Goal: Complete application form

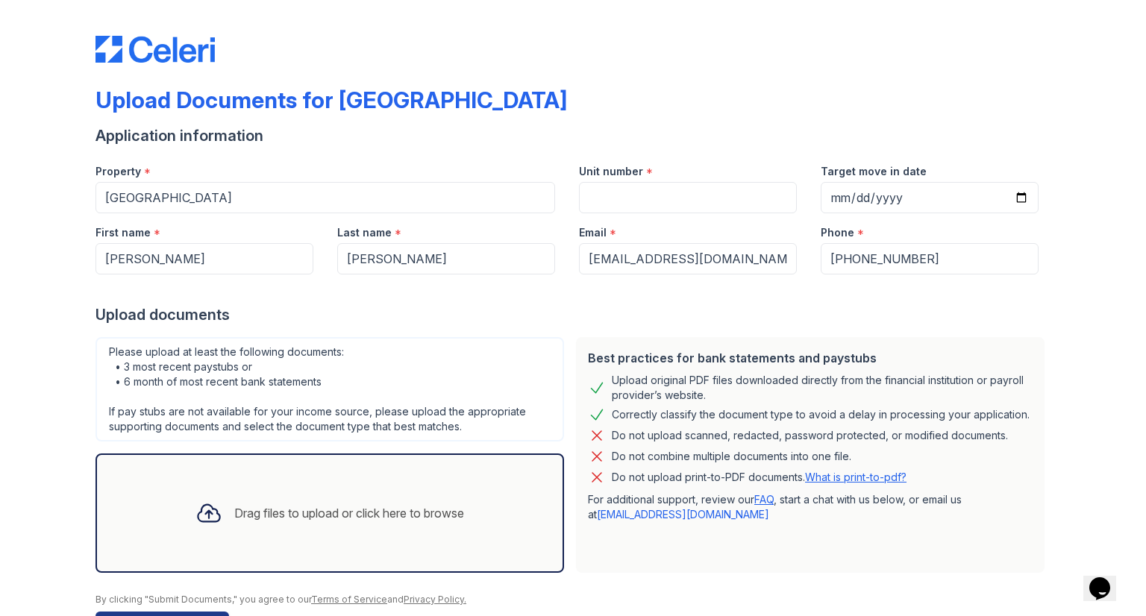
scroll to position [48, 0]
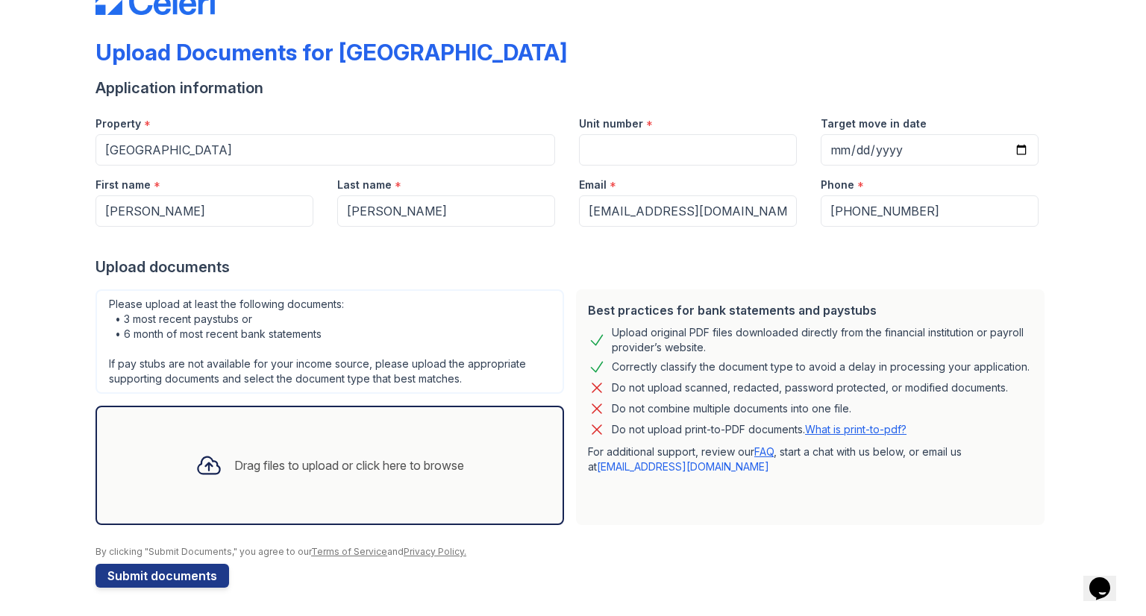
click at [306, 470] on div "Drag files to upload or click here to browse" at bounding box center [349, 466] width 230 height 18
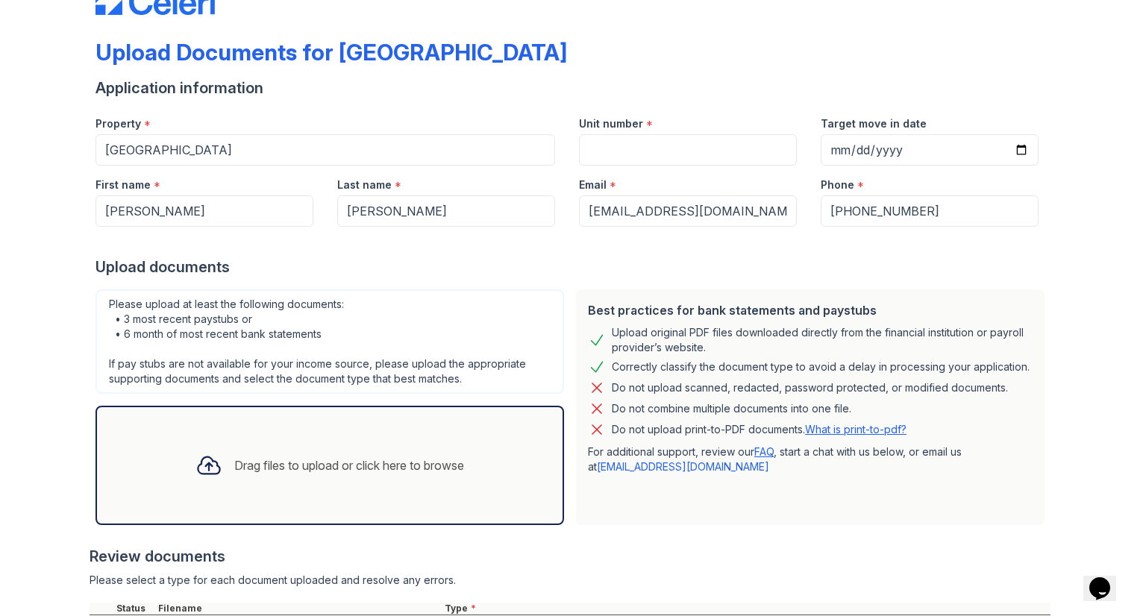
click at [297, 461] on div "Drag files to upload or click here to browse" at bounding box center [349, 466] width 230 height 18
click at [302, 479] on div "Drag files to upload or click here to browse" at bounding box center [330, 465] width 292 height 51
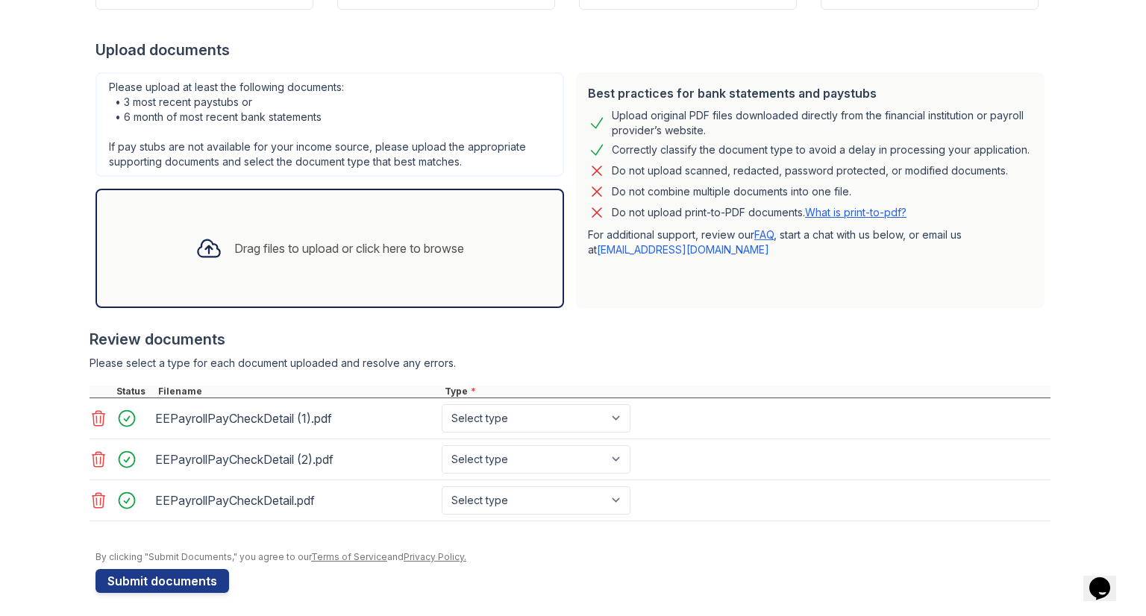
scroll to position [269, 0]
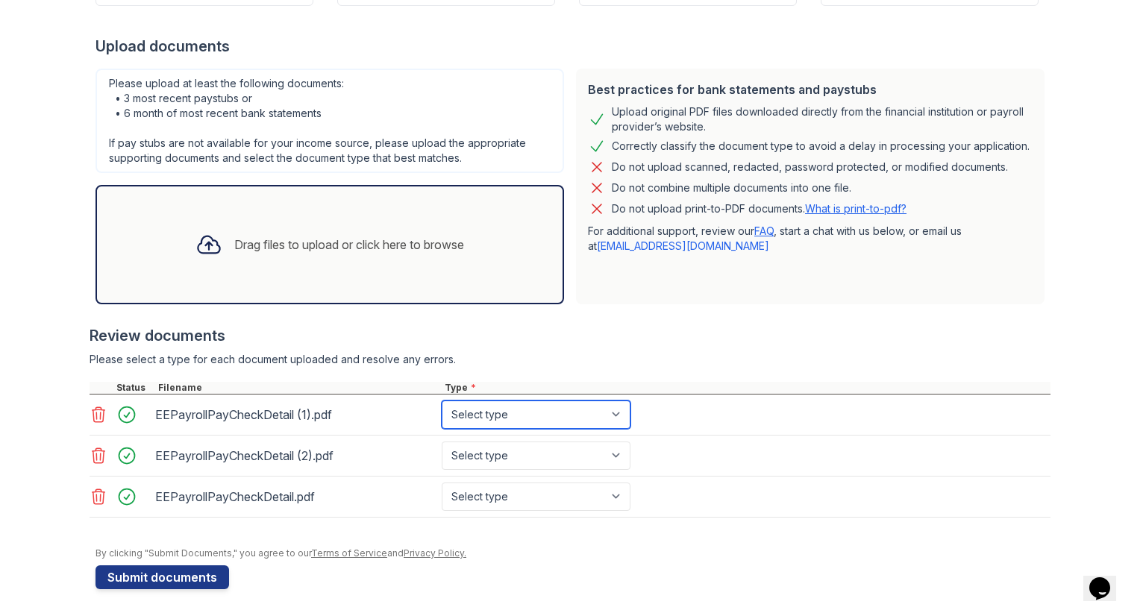
click at [537, 415] on select "Select type Paystub Bank Statement Offer Letter Tax Documents Benefit Award Let…" at bounding box center [536, 415] width 189 height 28
select select "paystub"
click at [442, 401] on select "Select type Paystub Bank Statement Offer Letter Tax Documents Benefit Award Let…" at bounding box center [536, 415] width 189 height 28
click at [519, 428] on div "EEPayrollPayCheckDetail (1).pdf Select type Paystub Bank Statement Offer Letter…" at bounding box center [570, 415] width 961 height 41
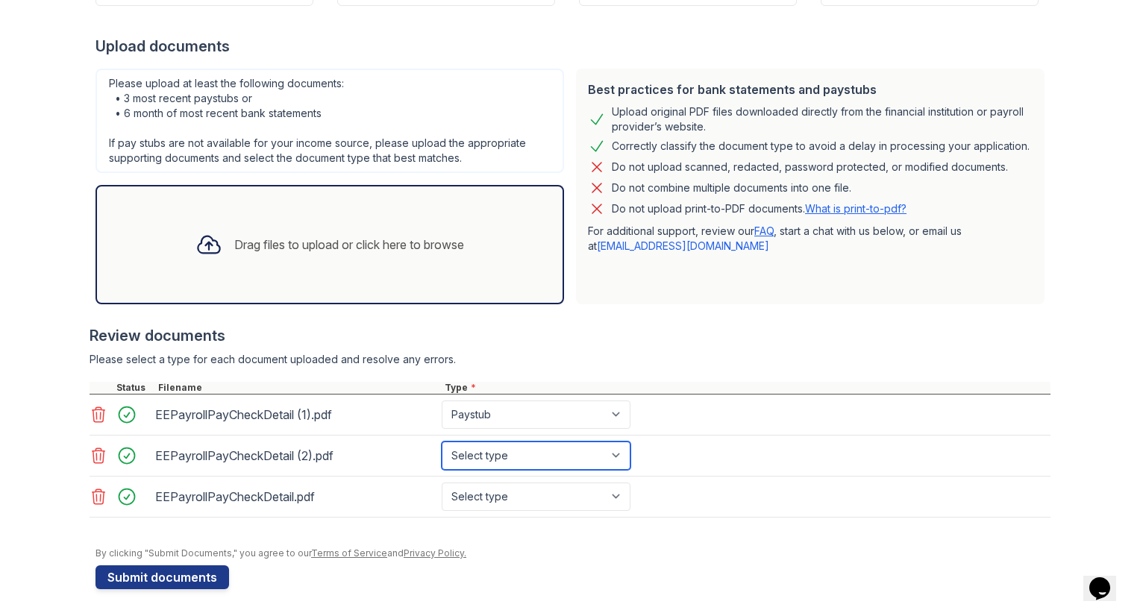
click at [508, 448] on select "Select type Paystub Bank Statement Offer Letter Tax Documents Benefit Award Let…" at bounding box center [536, 456] width 189 height 28
select select "paystub"
click at [442, 442] on select "Select type Paystub Bank Statement Offer Letter Tax Documents Benefit Award Let…" at bounding box center [536, 456] width 189 height 28
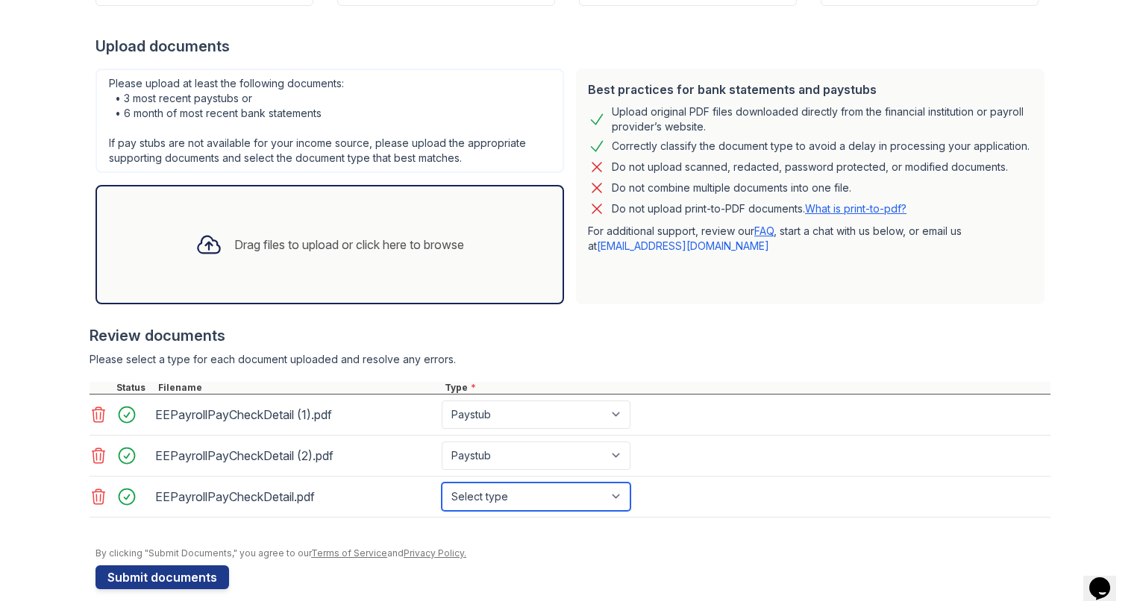
click at [478, 498] on select "Select type Paystub Bank Statement Offer Letter Tax Documents Benefit Award Let…" at bounding box center [536, 497] width 189 height 28
click at [442, 483] on select "Select type Paystub Bank Statement Offer Letter Tax Documents Benefit Award Let…" at bounding box center [536, 497] width 189 height 28
click at [480, 491] on select "Select type Paystub Bank Statement Offer Letter Tax Documents Benefit Award Let…" at bounding box center [536, 497] width 189 height 28
select select "paystub"
click at [442, 483] on select "Select type Paystub Bank Statement Offer Letter Tax Documents Benefit Award Let…" at bounding box center [536, 497] width 189 height 28
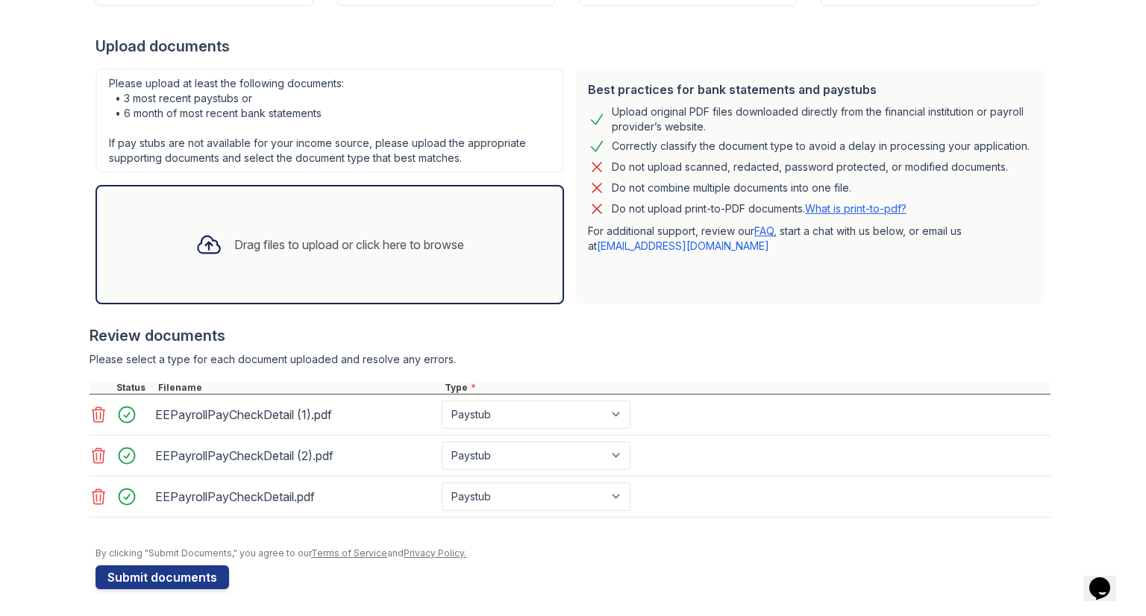
click at [539, 576] on form "Application information Property * [GEOGRAPHIC_DATA] Unit number * Target move …" at bounding box center [573, 223] width 955 height 733
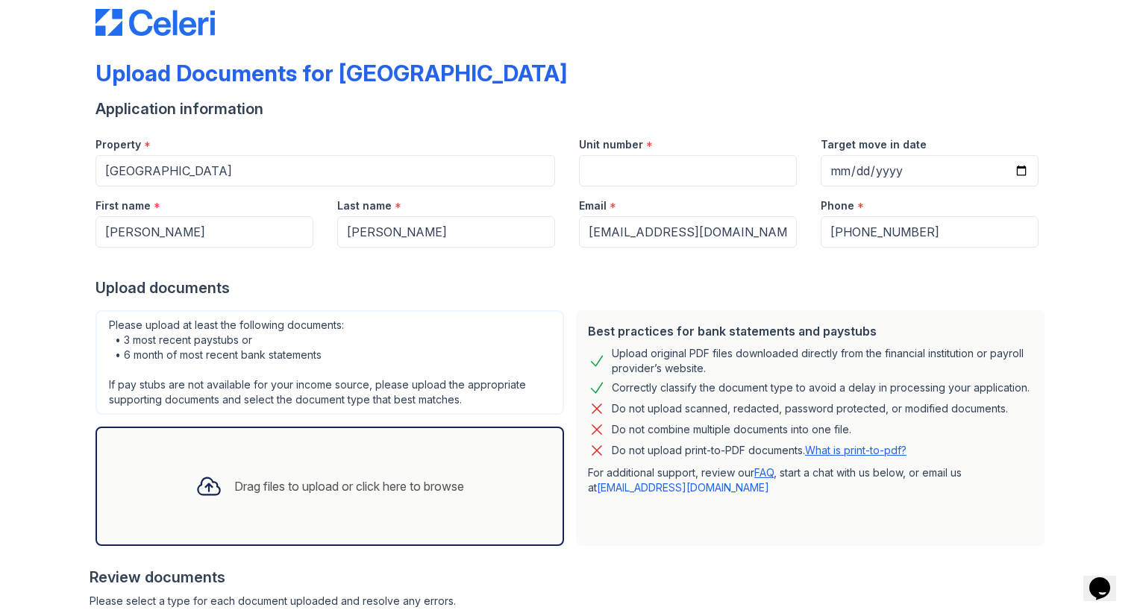
scroll to position [0, 0]
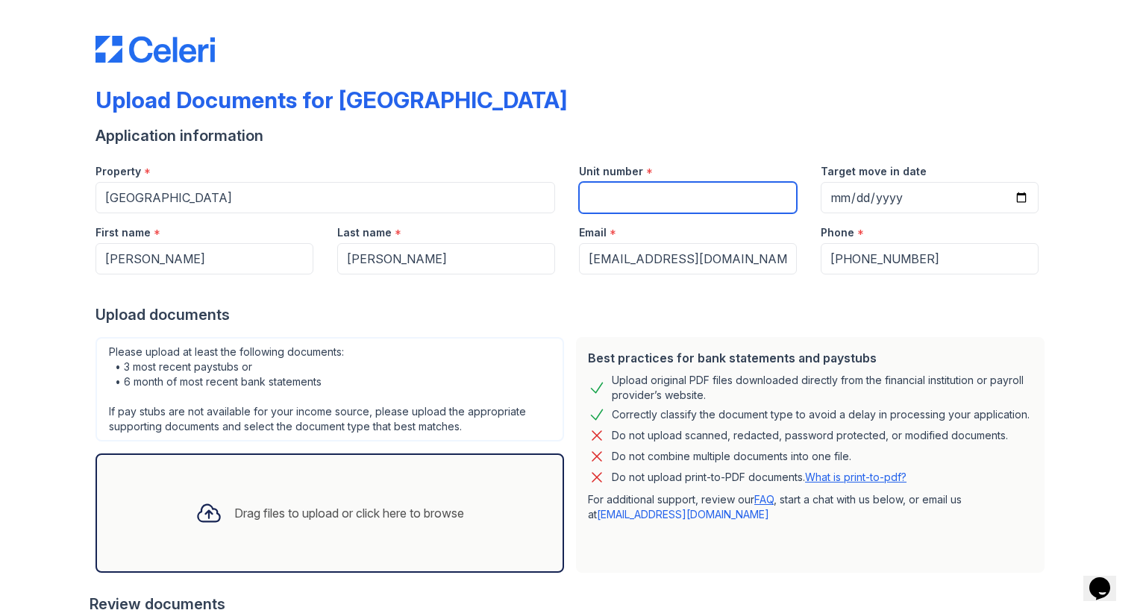
click at [615, 192] on input "Unit number" at bounding box center [688, 197] width 218 height 31
type input "9308"
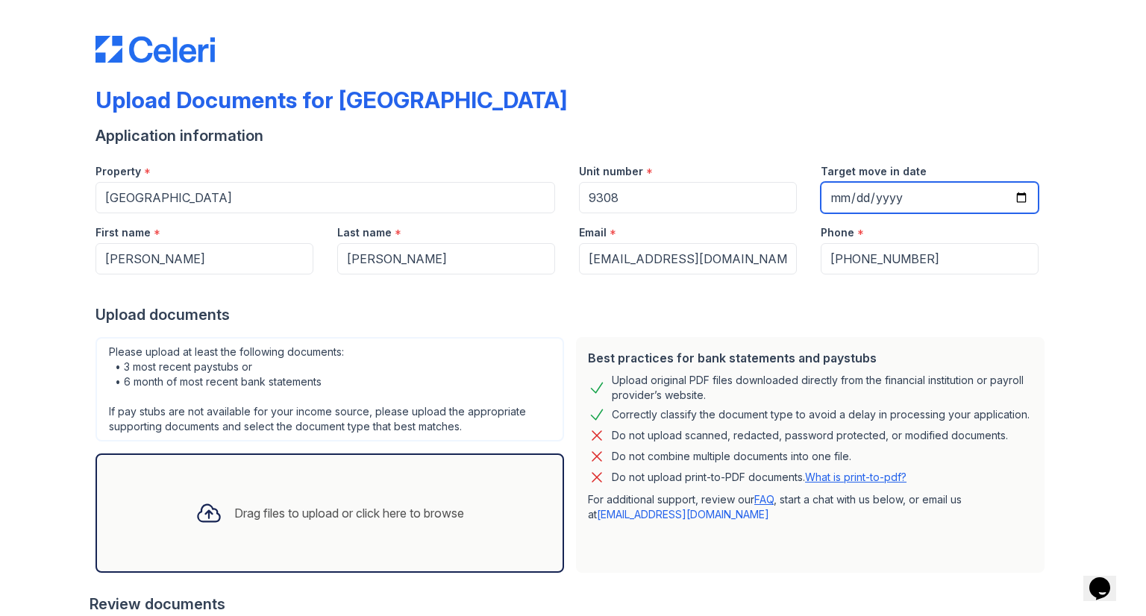
click at [1019, 193] on input "Target move in date" at bounding box center [930, 197] width 218 height 31
type input "[DATE]"
click at [951, 99] on div "Upload Documents for [GEOGRAPHIC_DATA]" at bounding box center [573, 106] width 955 height 39
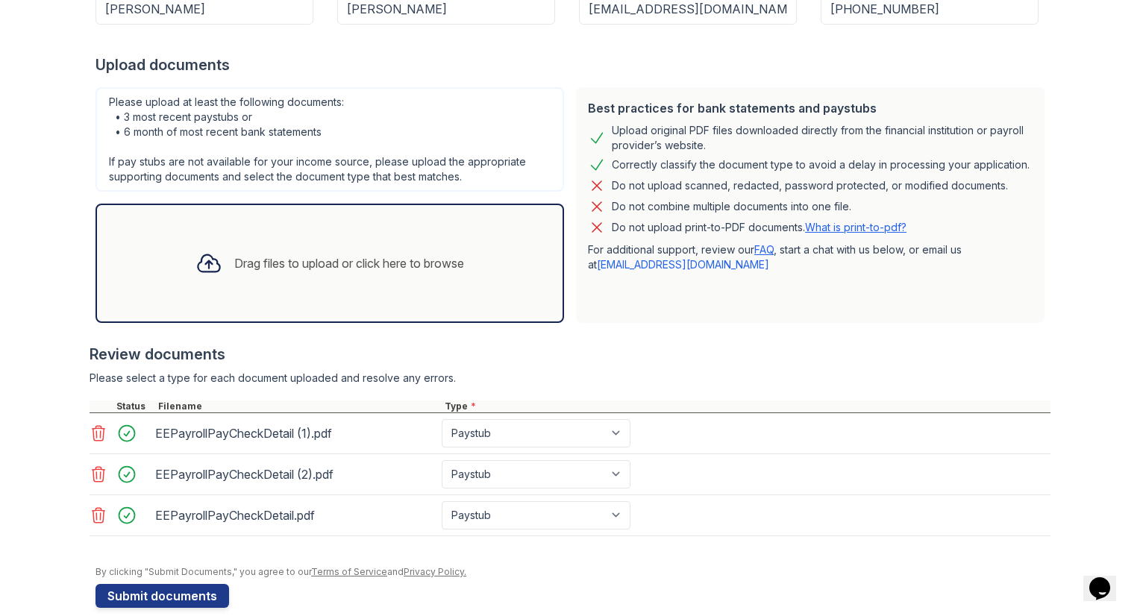
scroll to position [255, 0]
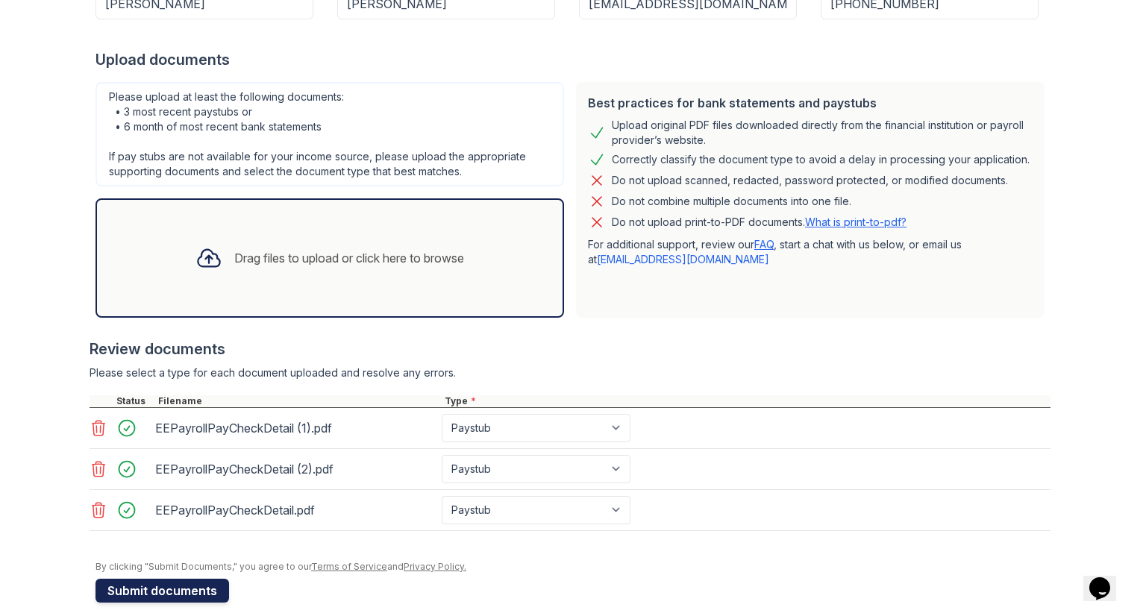
click at [173, 592] on button "Submit documents" at bounding box center [163, 591] width 134 height 24
